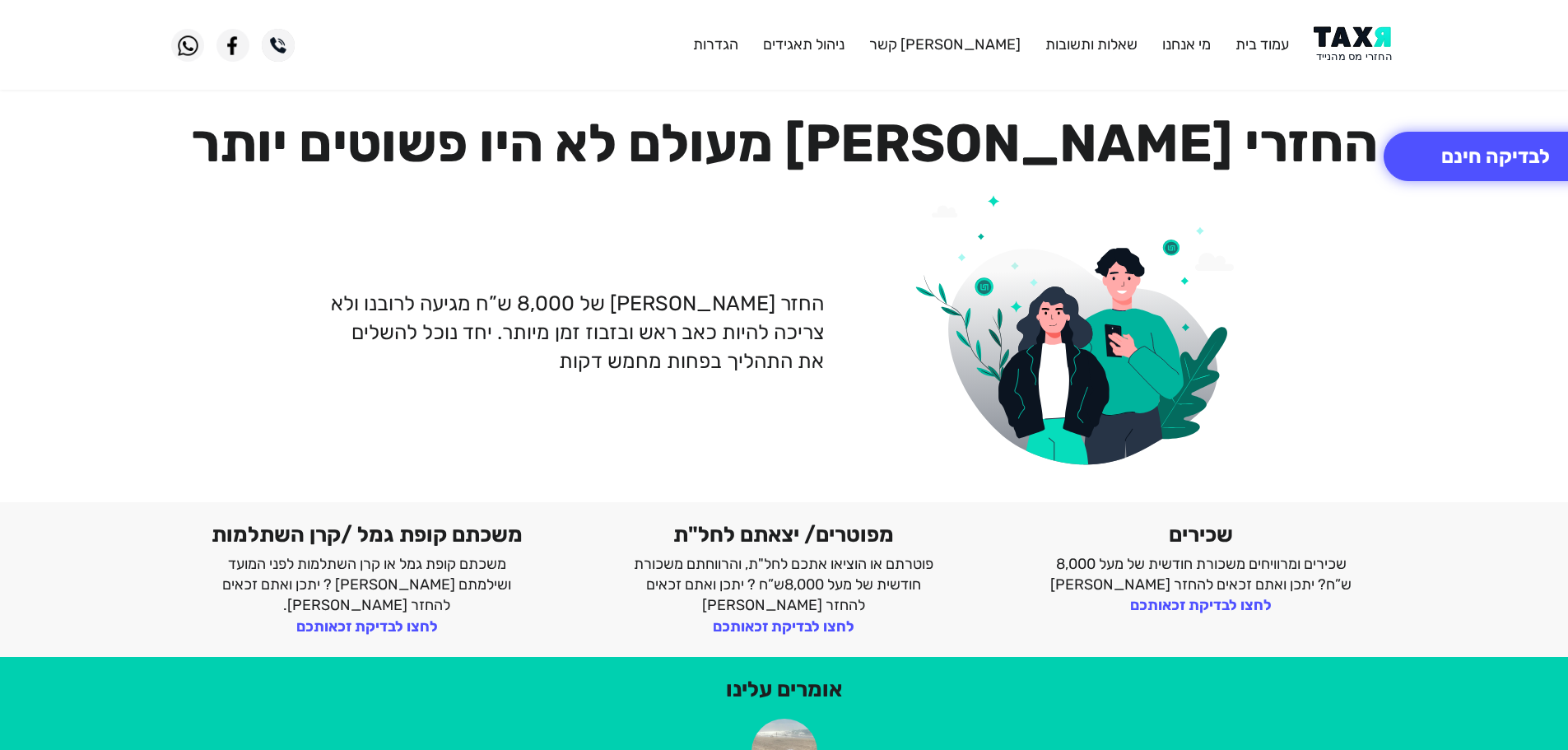
click at [1352, 36] on img at bounding box center [1354, 44] width 83 height 37
click at [1486, 156] on button "לבדיקה חינם" at bounding box center [1495, 156] width 224 height 50
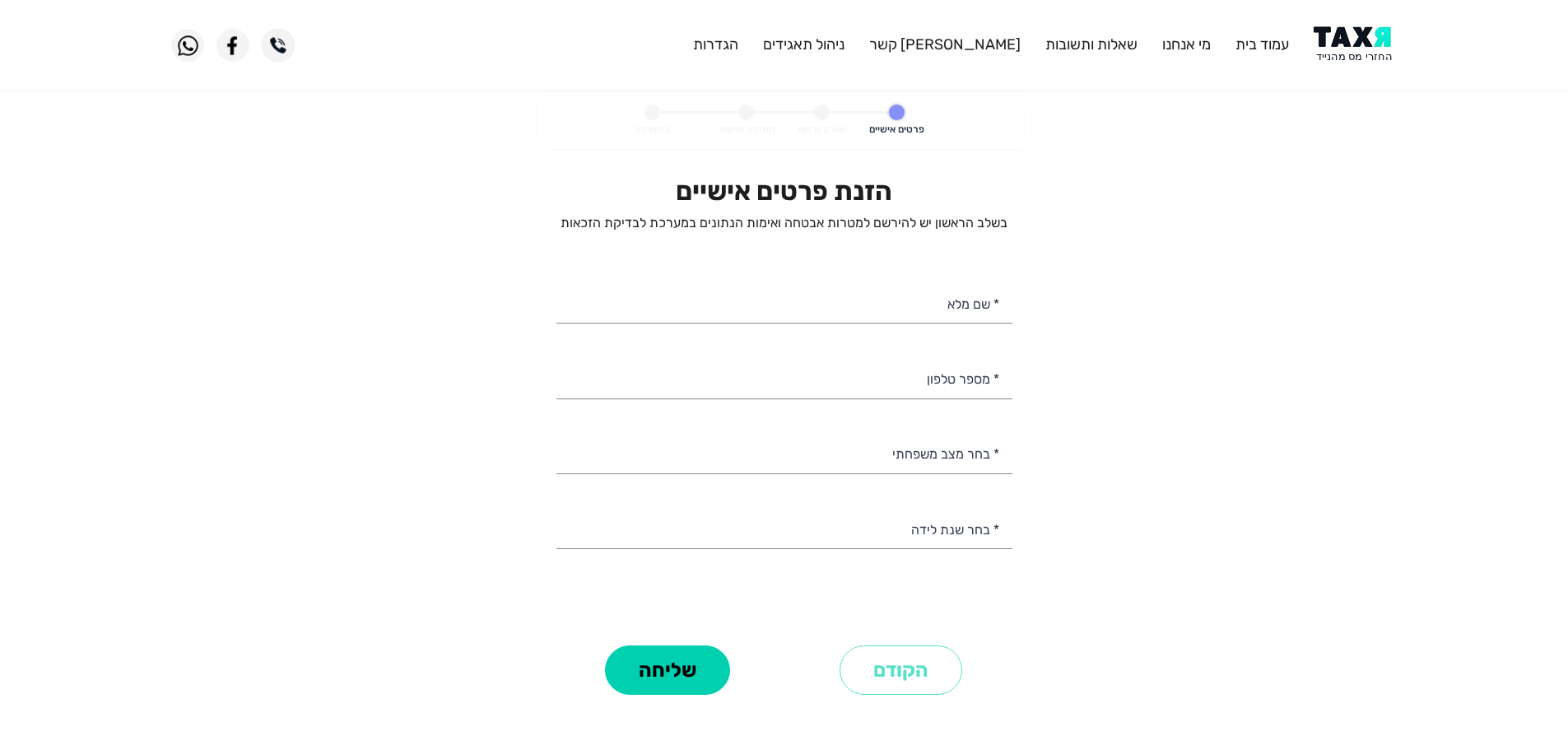
select select
click at [943, 393] on input "* מספר טלפון" at bounding box center [784, 377] width 456 height 42
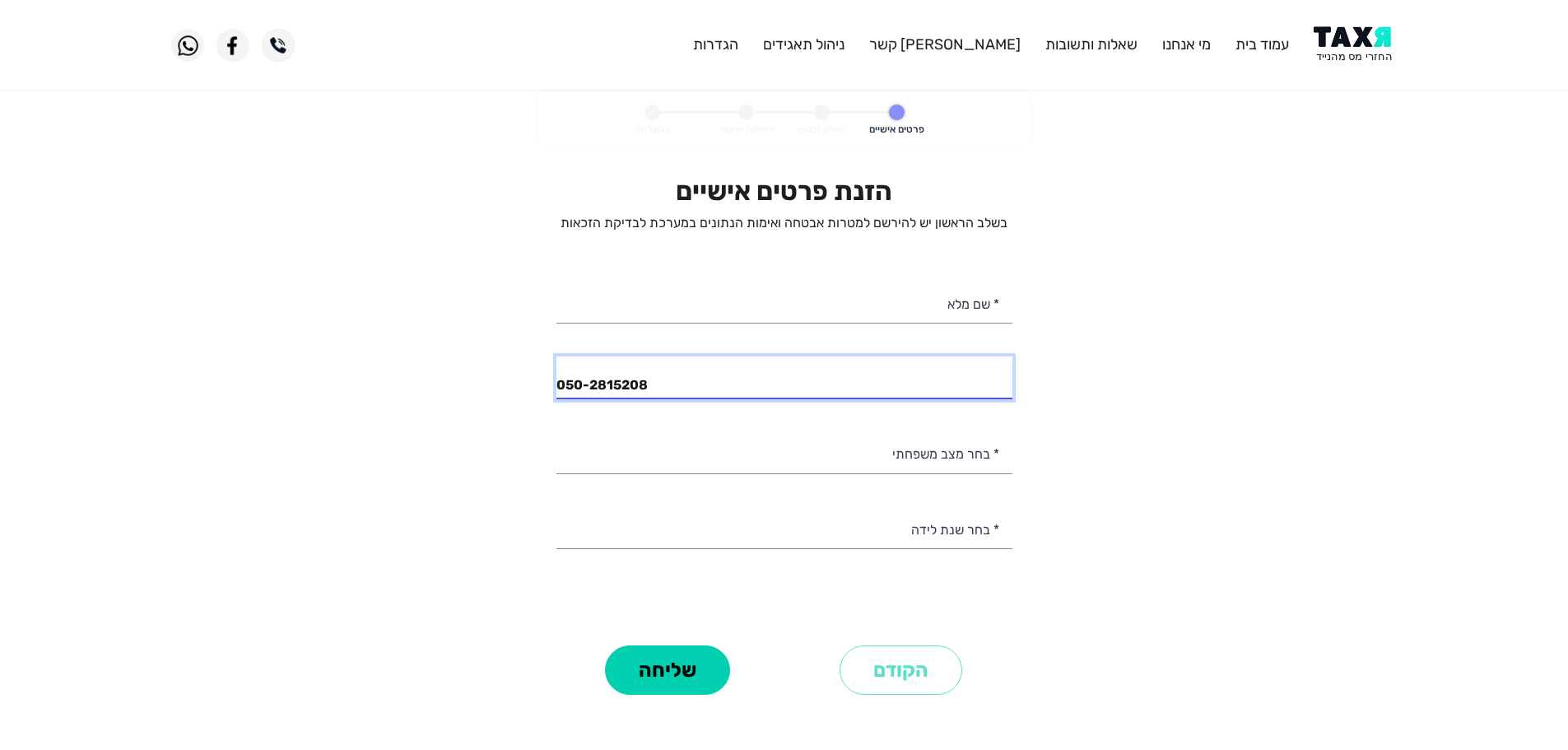
type input "050-2815208"
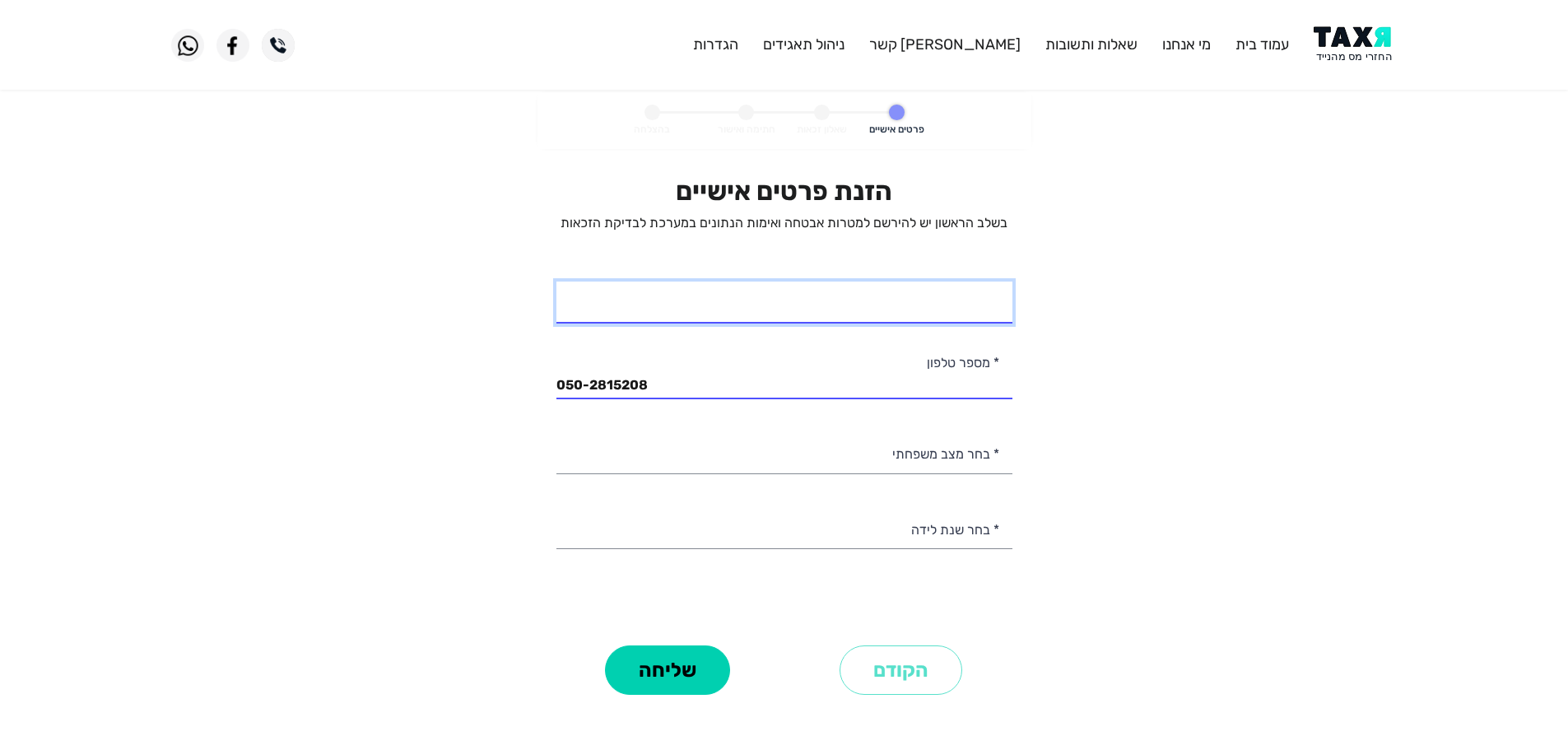
click at [972, 307] on input "* שם מלא" at bounding box center [784, 303] width 456 height 42
click at [965, 316] on input "[PERSON_NAME]" at bounding box center [784, 303] width 456 height 42
type input "[PERSON_NAME]"
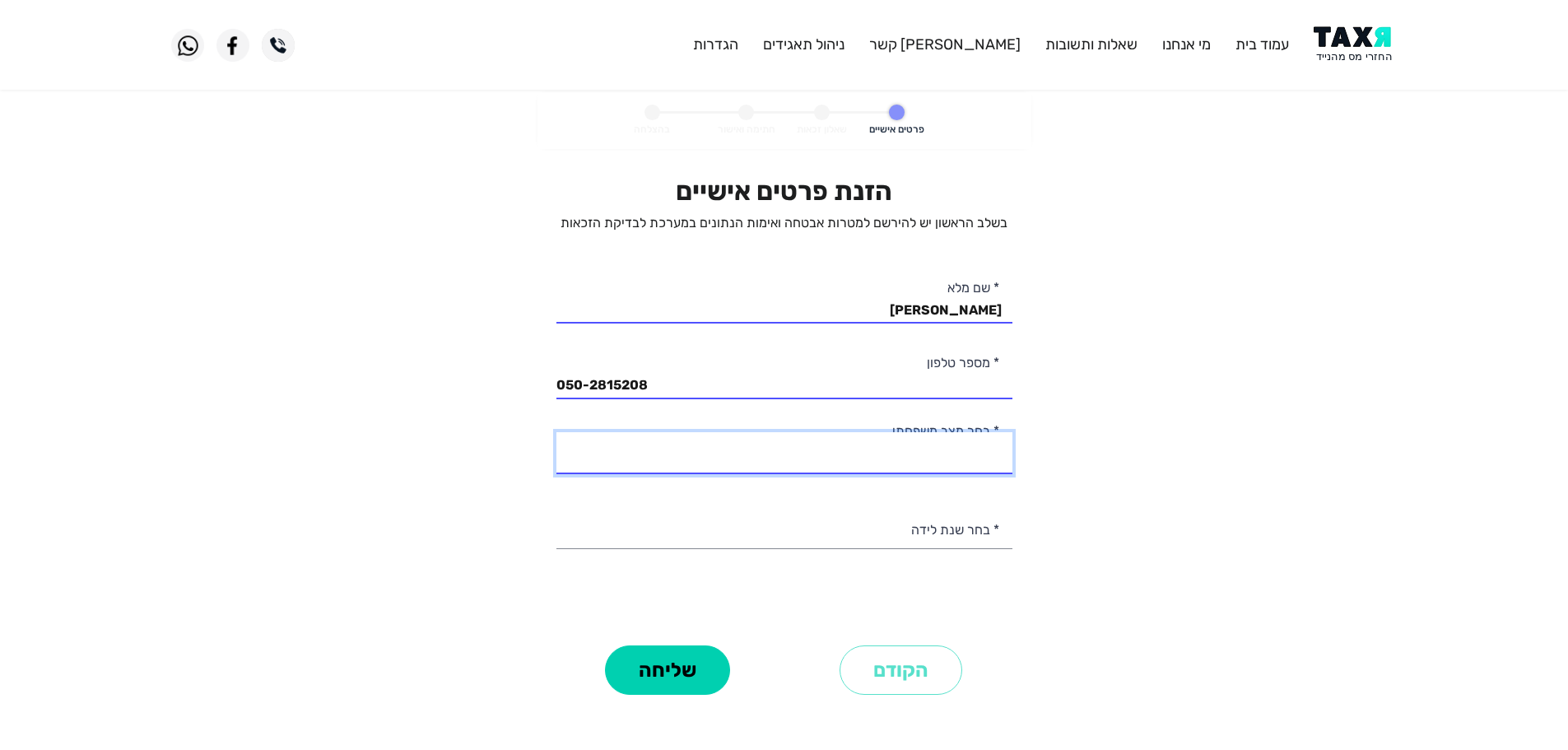
drag, startPoint x: 957, startPoint y: 456, endPoint x: 933, endPoint y: 454, distance: 24.1
click at [957, 456] on select "רווק/ה נשוי/[PERSON_NAME]/ה אלמן/נה" at bounding box center [784, 453] width 456 height 42
select select "2: Married"
click at [557, 432] on select "רווק/ה נשוי/[PERSON_NAME]/ה אלמן/נה" at bounding box center [784, 453] width 456 height 42
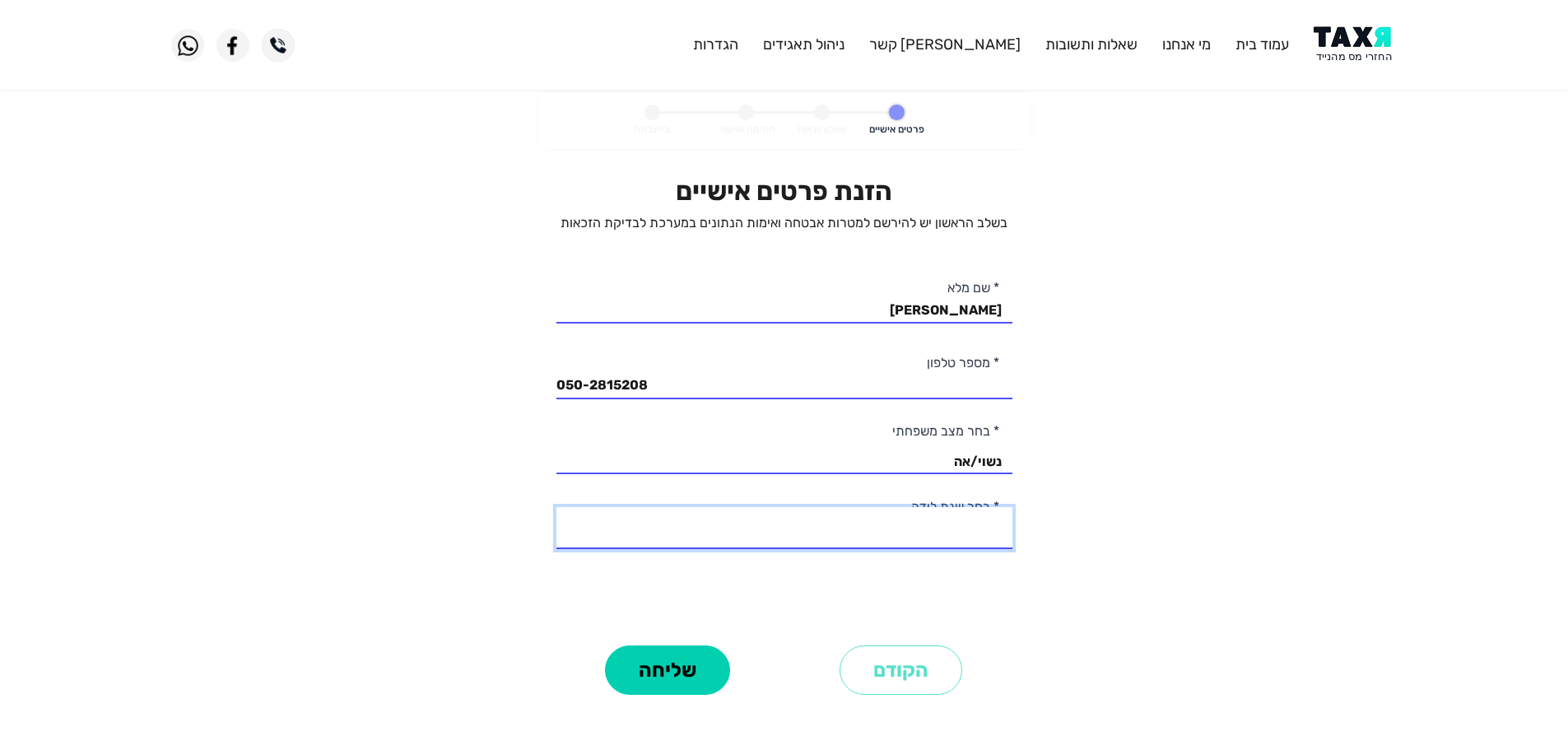
click at [984, 530] on select "2003 2002 2001 2000 1999 1998 1997 1996 1995 1994 1993 1992 1991 1990 1989 1988…" at bounding box center [784, 528] width 456 height 42
select select "10: 1994"
click at [557, 507] on select "2003 2002 2001 2000 1999 1998 1997 1996 1995 1994 1993 1992 1991 1990 1989 1988…" at bounding box center [784, 528] width 456 height 42
click at [683, 663] on button "שליחה" at bounding box center [667, 670] width 125 height 50
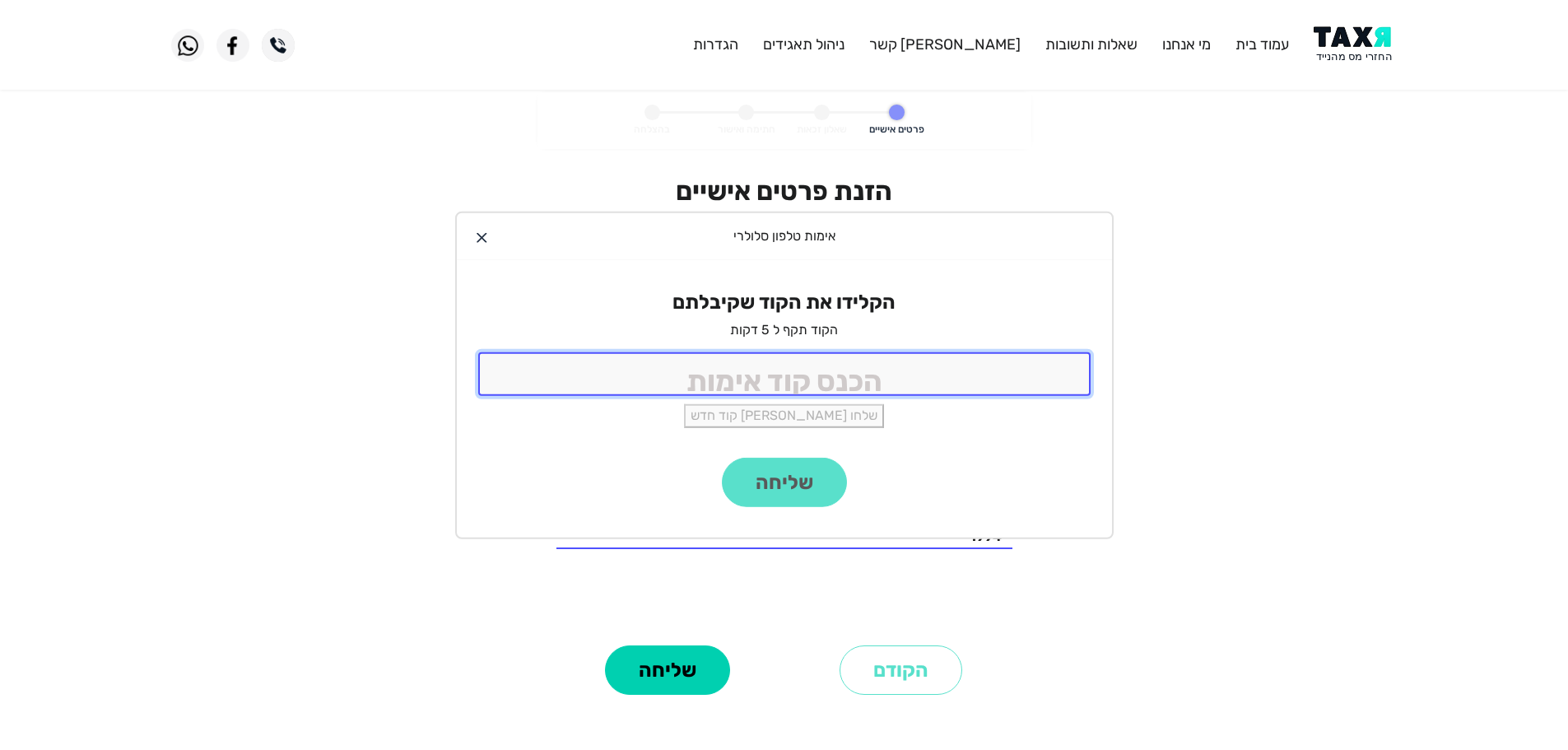
click at [856, 391] on input "tel" at bounding box center [784, 375] width 612 height 44
type input "9988"
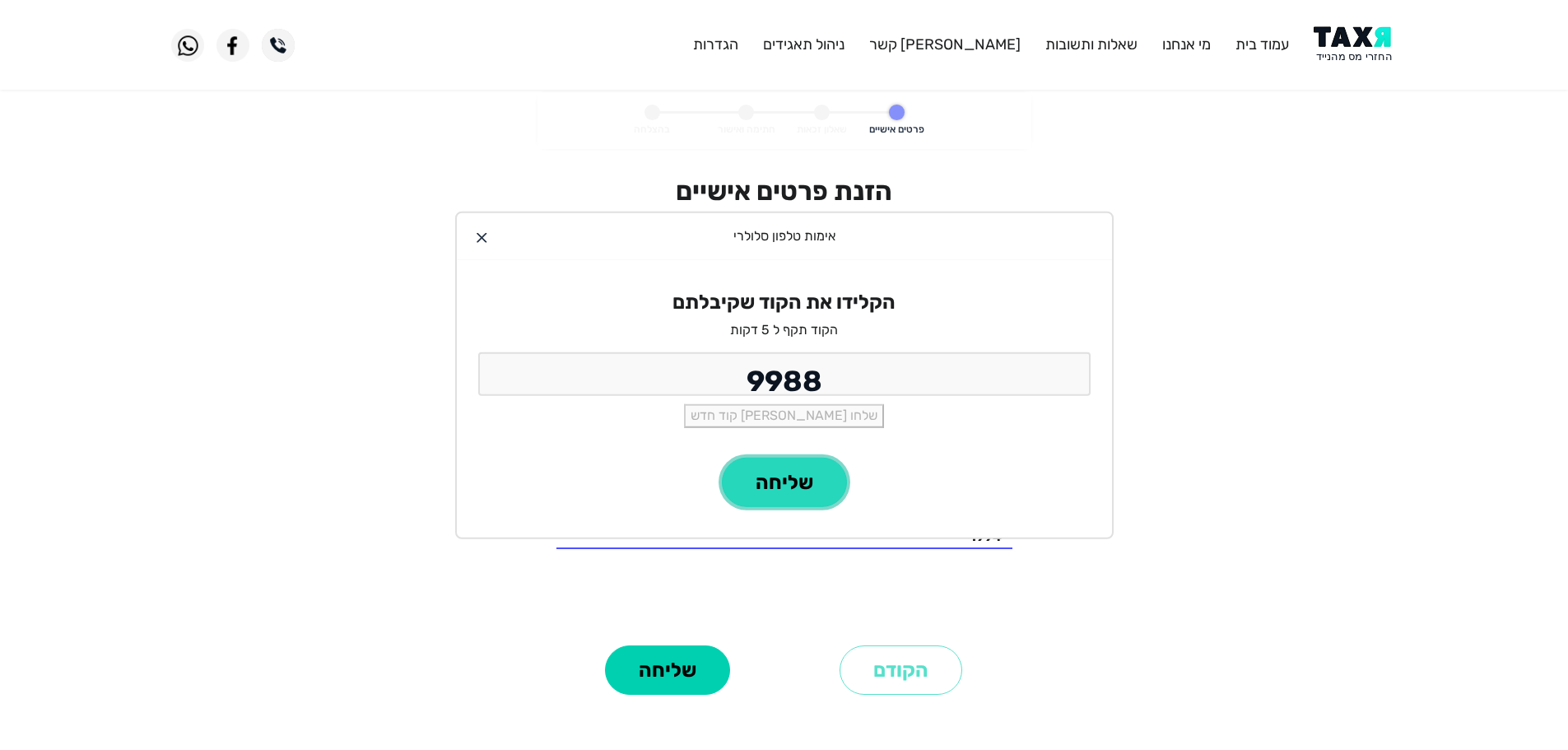
click at [762, 478] on button "שליחה" at bounding box center [784, 483] width 125 height 50
